Goal: Find specific page/section: Find specific page/section

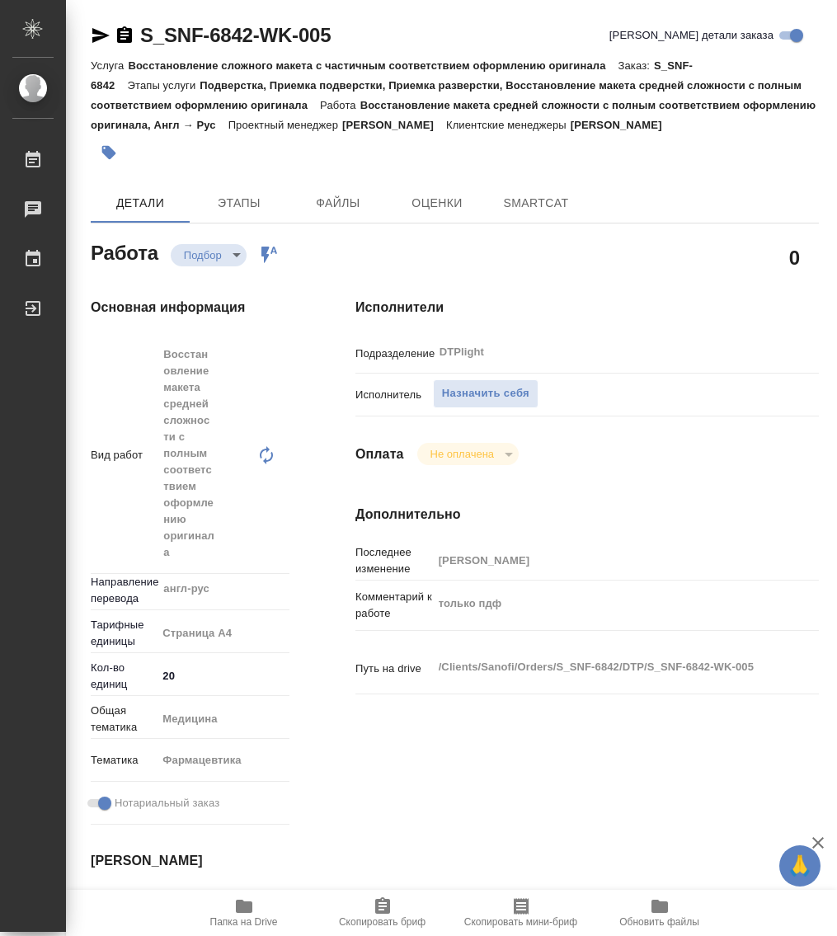
type textarea "x"
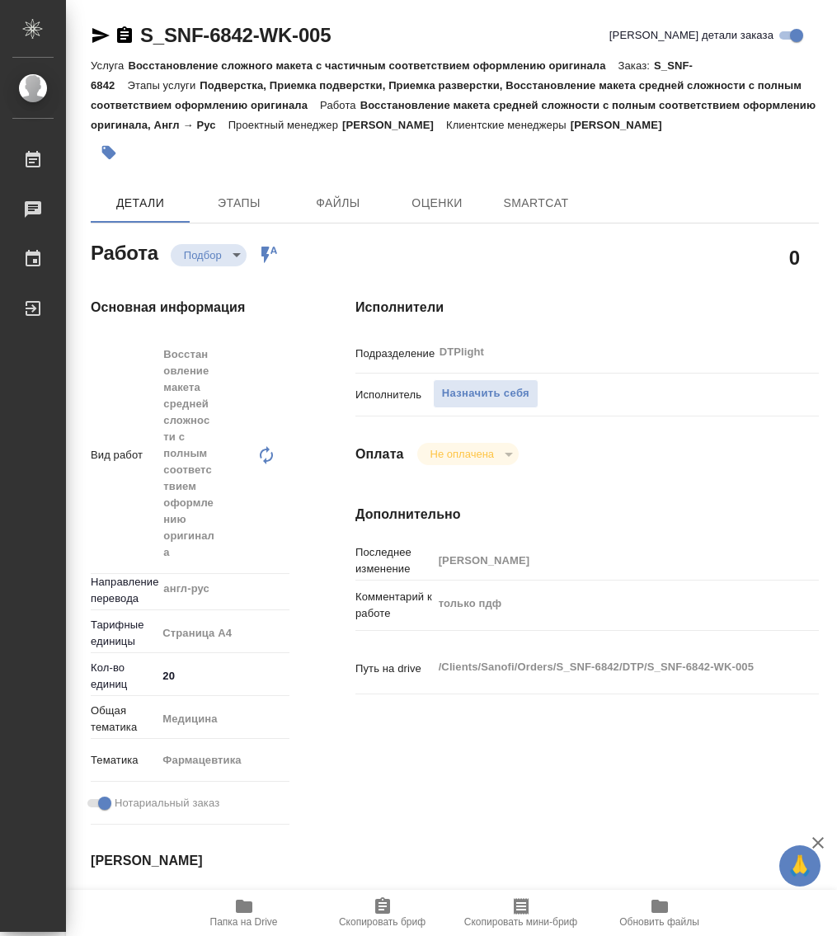
type textarea "x"
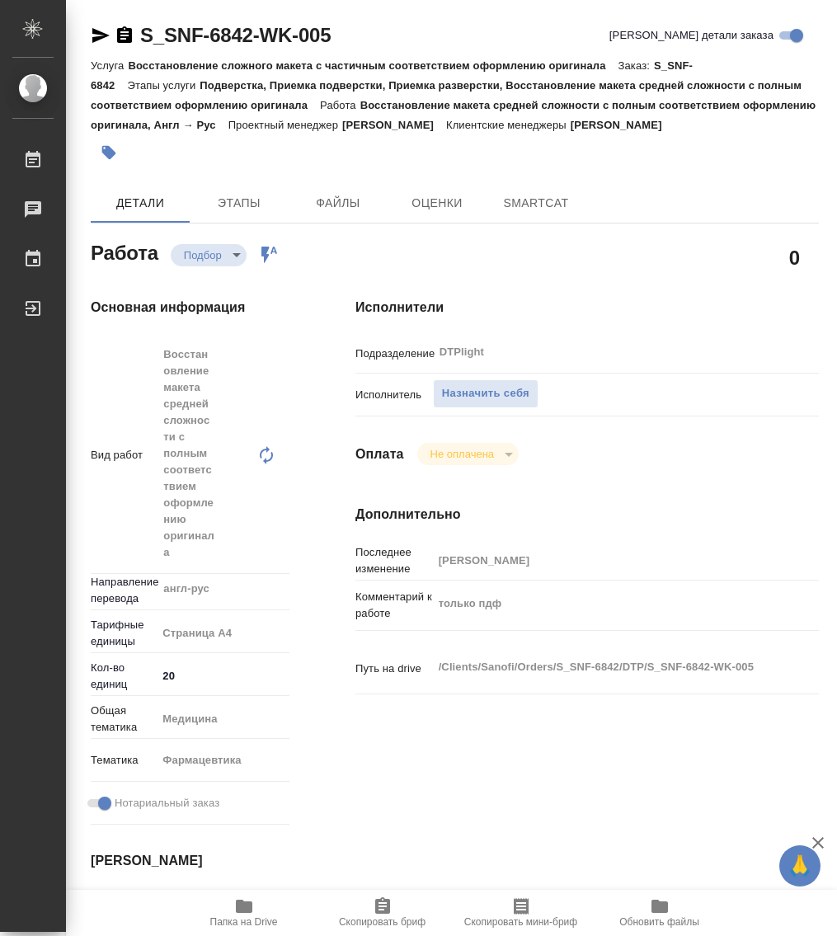
type textarea "x"
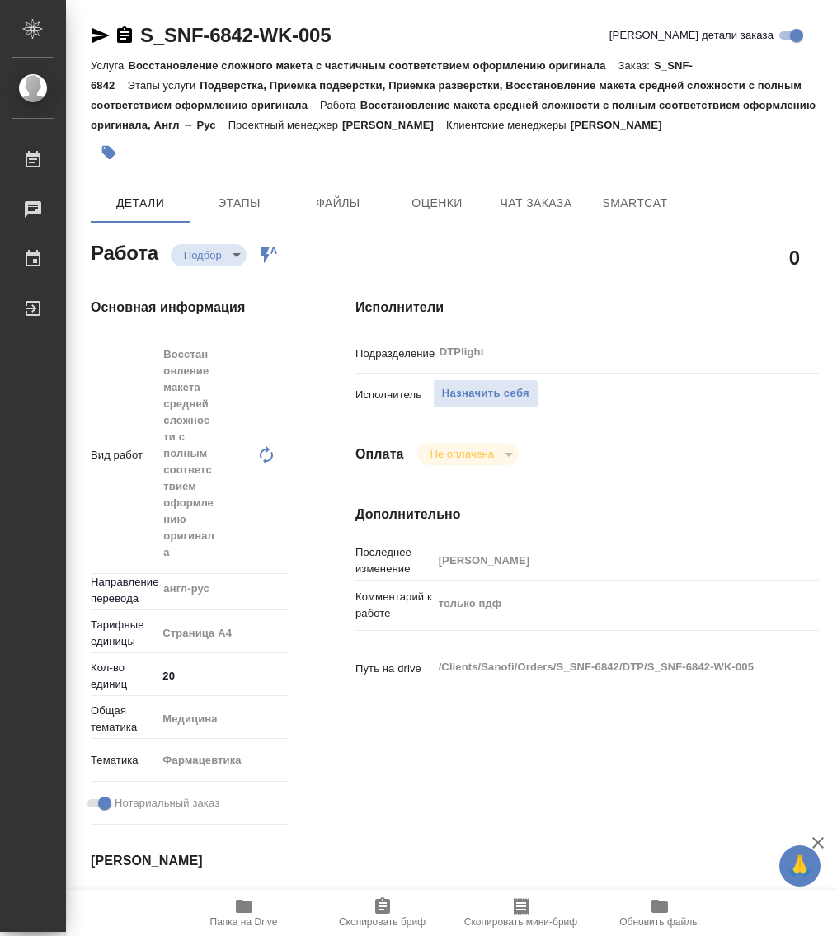
type textarea "x"
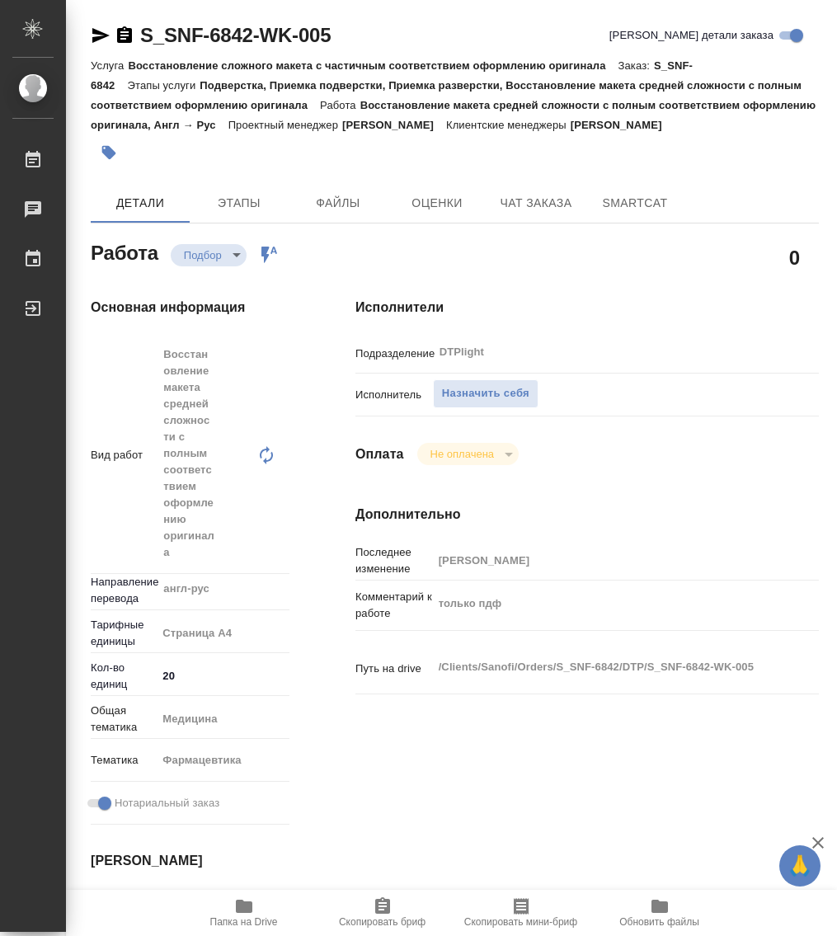
type textarea "x"
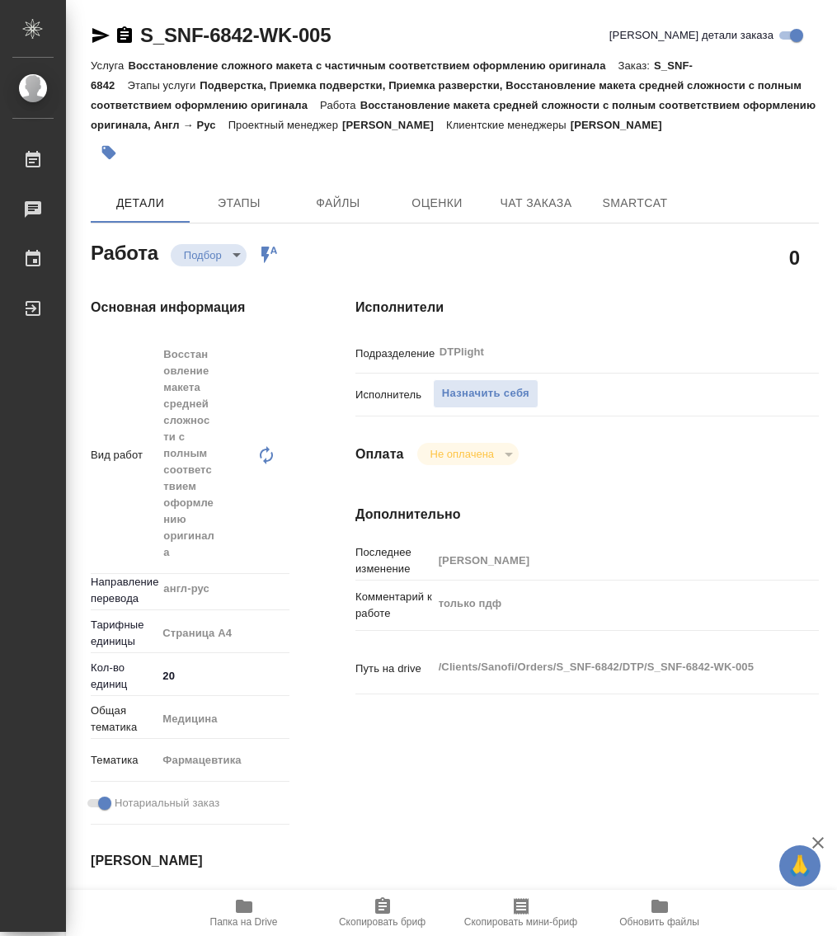
type textarea "x"
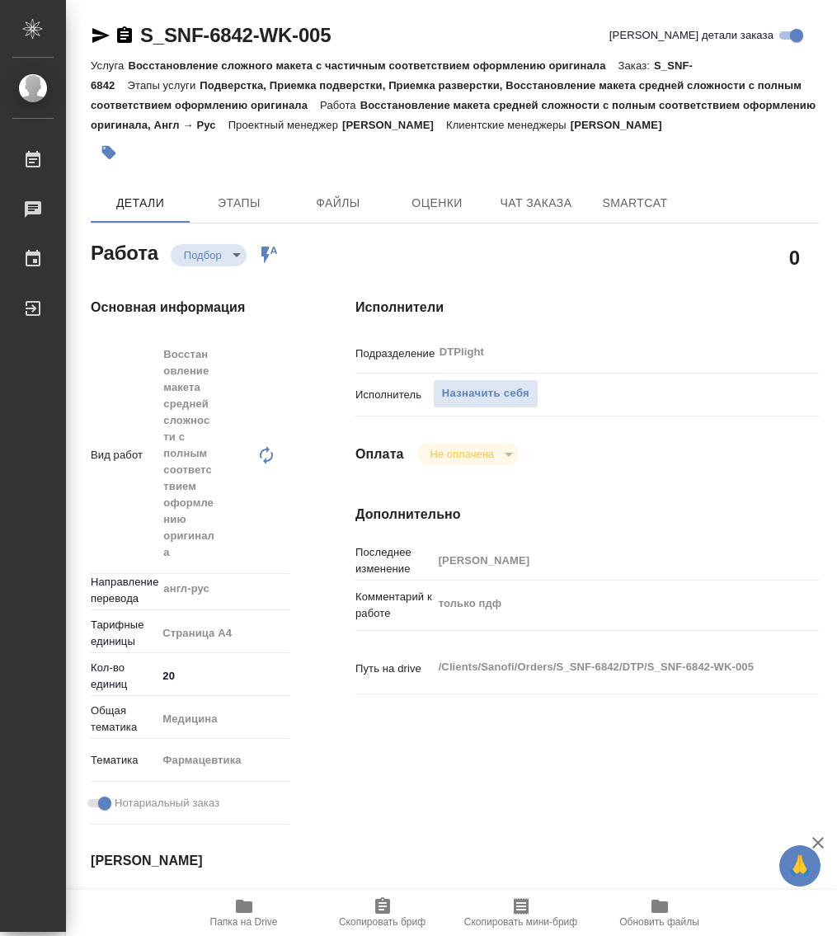
type textarea "x"
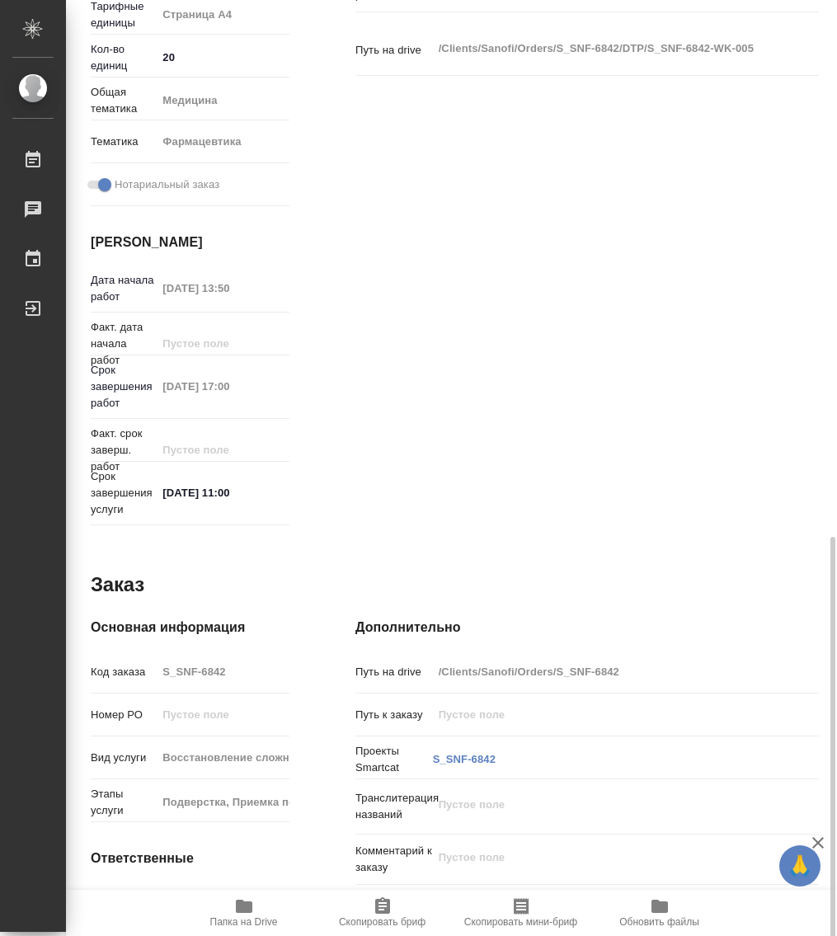
scroll to position [741, 0]
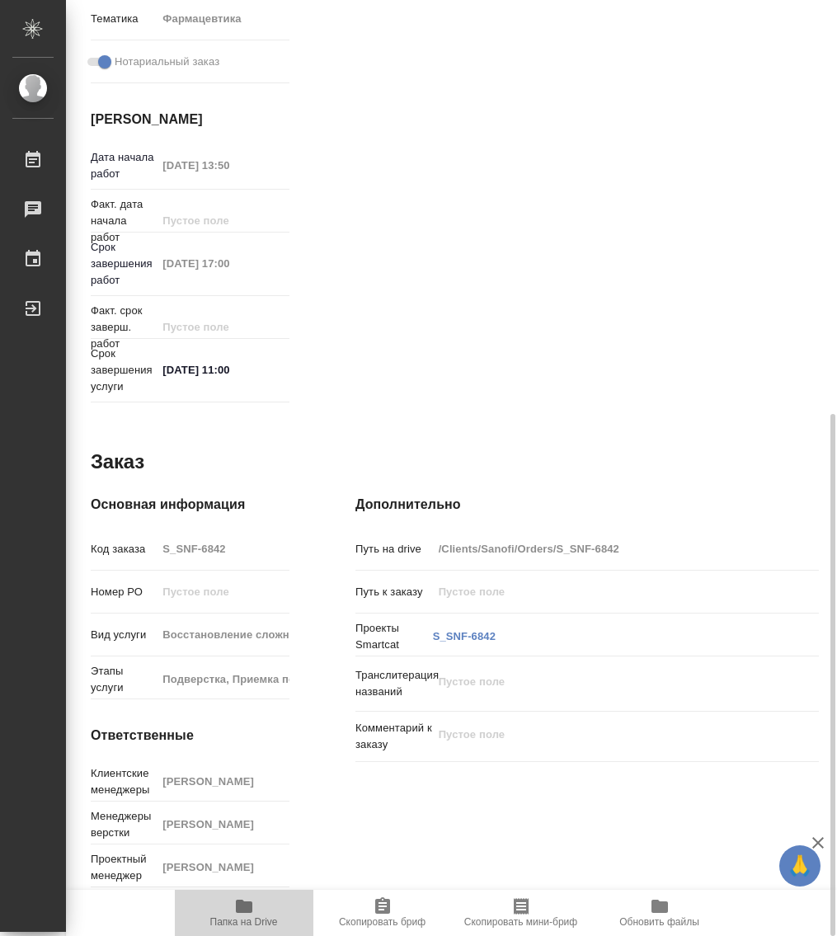
click at [244, 909] on icon "button" at bounding box center [244, 905] width 16 height 13
